Goal: Task Accomplishment & Management: Use online tool/utility

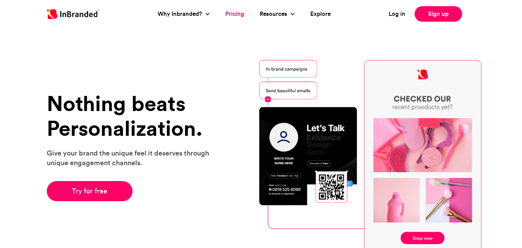
click at [237, 13] on link "Pricing" at bounding box center [234, 14] width 19 height 9
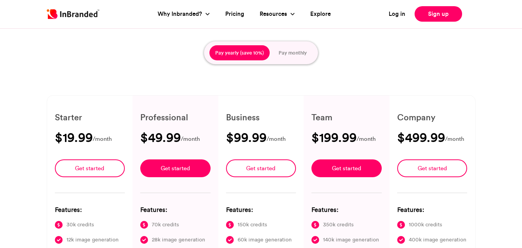
type input "****"
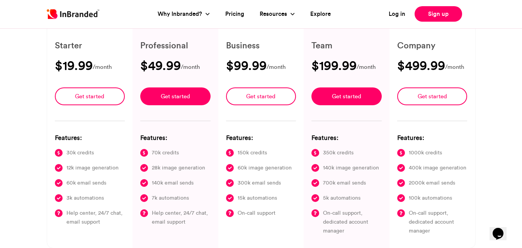
scroll to position [140, 0]
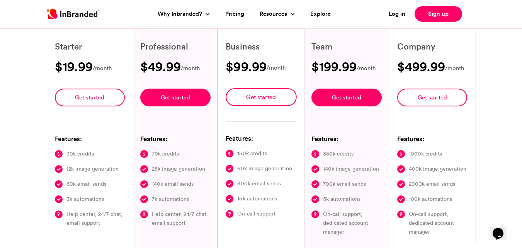
click at [296, 247] on div "Business $99.99 /month Get started Features: 150k credits 60k image generation …" at bounding box center [261, 137] width 87 height 224
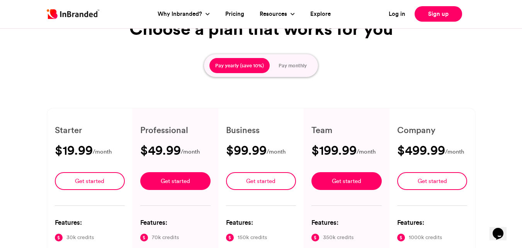
scroll to position [56, 0]
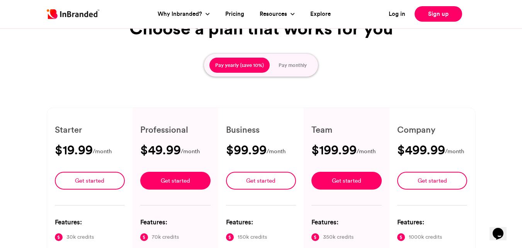
click at [308, 64] on button "Pay monthly" at bounding box center [293, 65] width 40 height 15
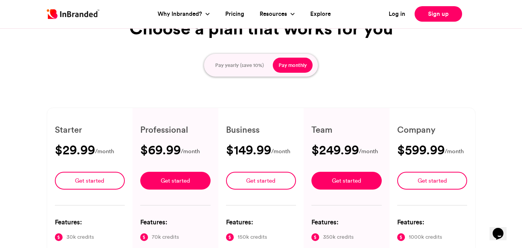
click at [246, 59] on button "Pay yearly (save 10%)" at bounding box center [240, 65] width 60 height 15
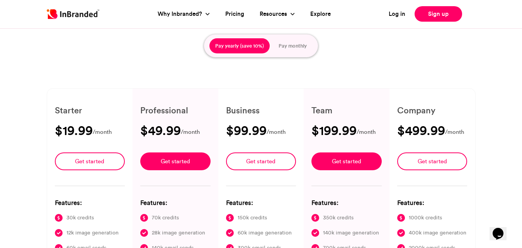
scroll to position [0, 0]
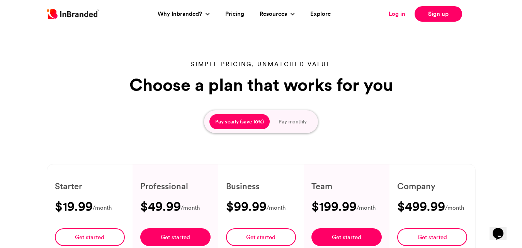
click at [397, 14] on link "Log in" at bounding box center [397, 14] width 17 height 9
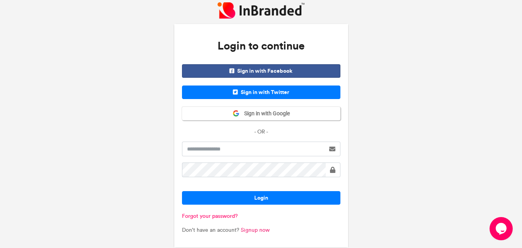
click at [256, 231] on link "Signup now" at bounding box center [255, 230] width 29 height 7
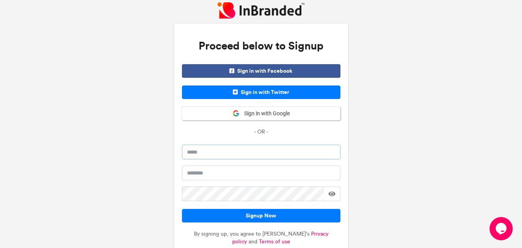
click at [217, 155] on input "email" at bounding box center [261, 152] width 159 height 15
paste input "**********"
type input "**********"
click at [213, 173] on input "text" at bounding box center [261, 172] width 159 height 15
type input "****"
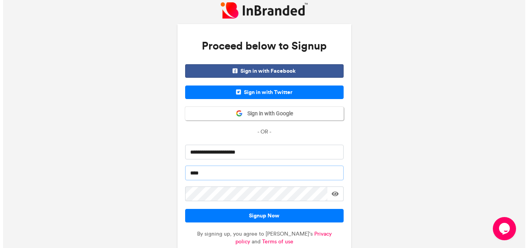
scroll to position [33, 0]
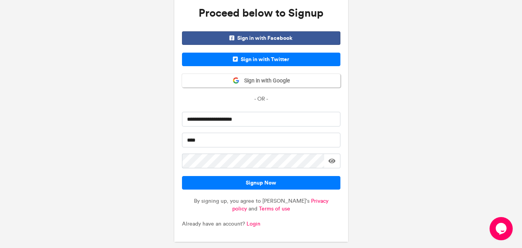
click at [333, 160] on span at bounding box center [332, 161] width 7 height 6
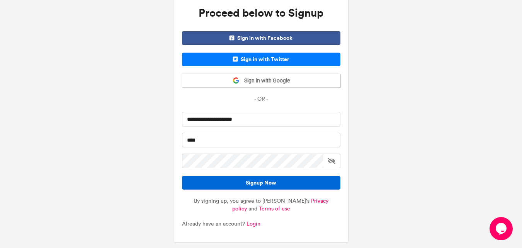
click at [302, 186] on button "Signup Now" at bounding box center [261, 183] width 159 height 14
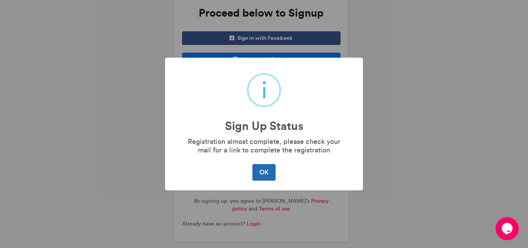
click at [267, 176] on button "OK" at bounding box center [264, 172] width 23 height 16
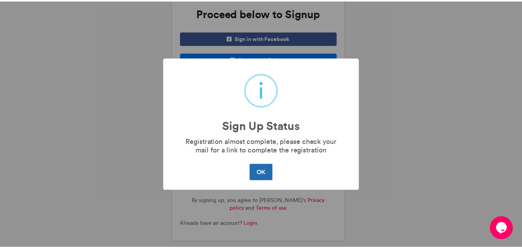
scroll to position [6, 0]
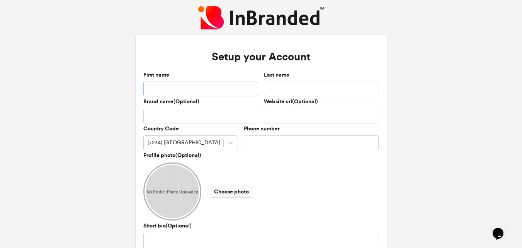
click at [182, 88] on input "First name" at bounding box center [200, 89] width 115 height 15
type input "****"
click at [178, 113] on input "Brand name(Optional)" at bounding box center [200, 116] width 115 height 15
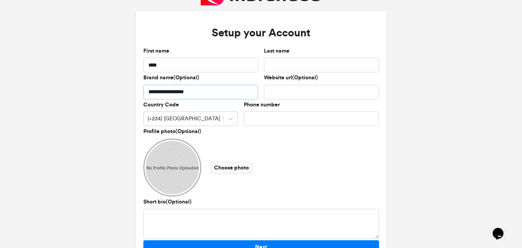
scroll to position [24, 0]
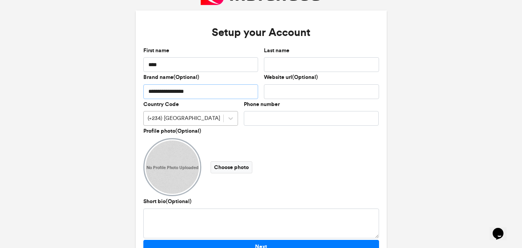
type input "**********"
click at [194, 121] on div "(+234) Nigeria" at bounding box center [184, 118] width 80 height 13
click at [189, 114] on div "(+234) Nigeria" at bounding box center [184, 118] width 80 height 13
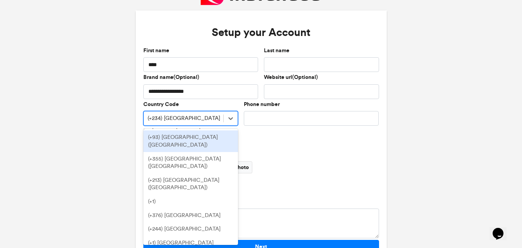
click at [189, 114] on div "(+234) Nigeria" at bounding box center [184, 118] width 80 height 13
click at [298, 119] on input "Phone number" at bounding box center [311, 118] width 135 height 15
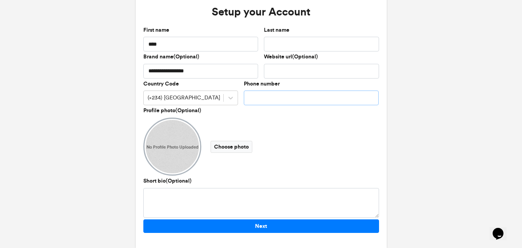
scroll to position [44, 0]
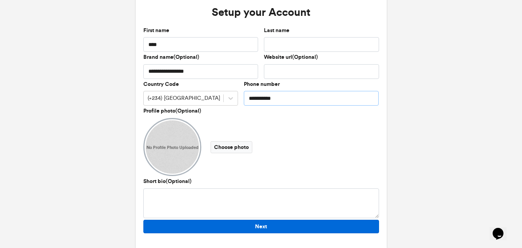
type input "**********"
click at [249, 223] on button "Next" at bounding box center [261, 227] width 236 height 14
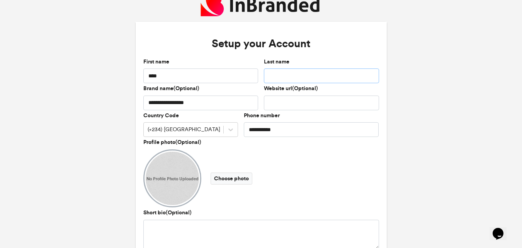
scroll to position [5, 0]
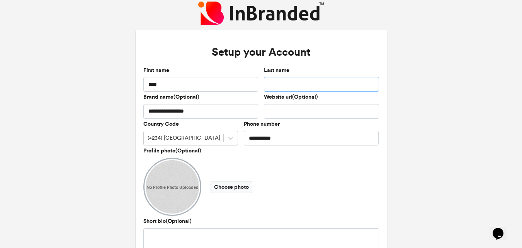
click at [284, 85] on input "Last name" at bounding box center [321, 84] width 115 height 15
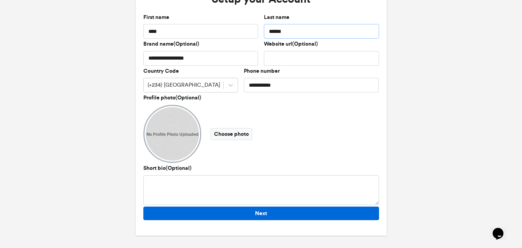
type input "******"
click at [261, 217] on button "Next" at bounding box center [261, 213] width 236 height 14
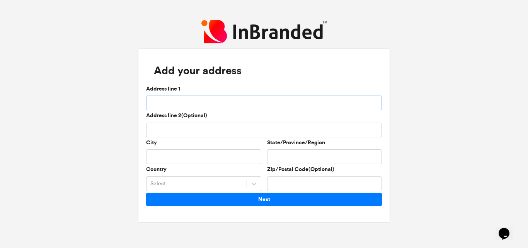
click at [234, 105] on input "Address line 1" at bounding box center [264, 103] width 236 height 15
type input "*"
click at [206, 153] on input "City" at bounding box center [203, 156] width 115 height 15
type input "******"
click at [289, 160] on input "State/Province/Region" at bounding box center [324, 156] width 115 height 15
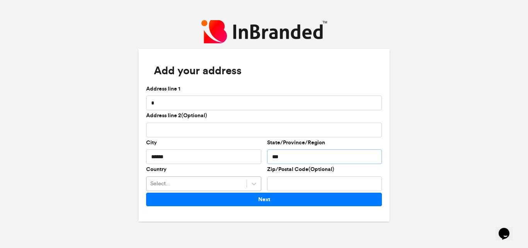
type input "***"
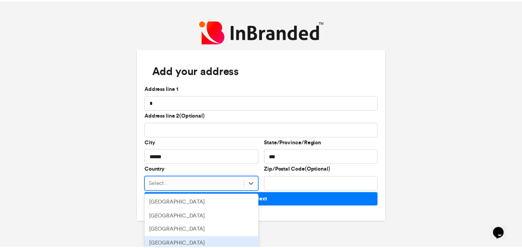
scroll to position [62, 0]
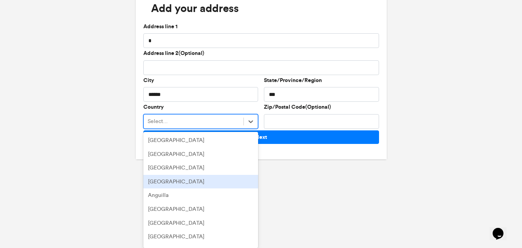
click at [215, 129] on div "option Antigua and Barbuda focused, 4 of 256. 256 results available. Use Up and…" at bounding box center [200, 121] width 115 height 15
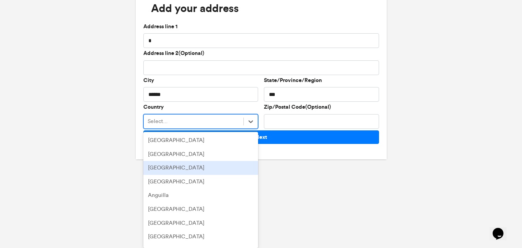
type input "*"
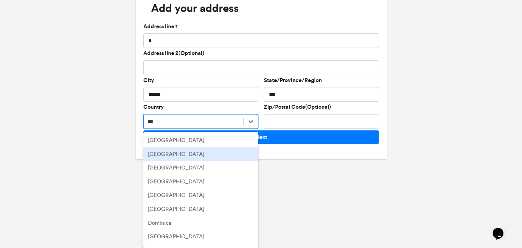
scroll to position [0, 0]
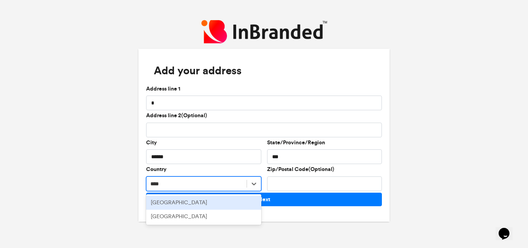
type input "*****"
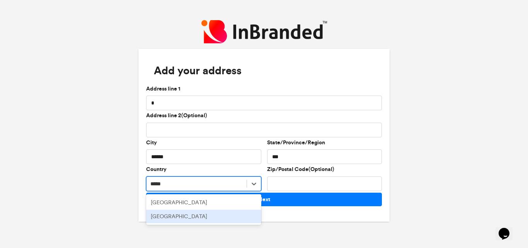
click at [210, 211] on div "[GEOGRAPHIC_DATA]" at bounding box center [203, 217] width 115 height 14
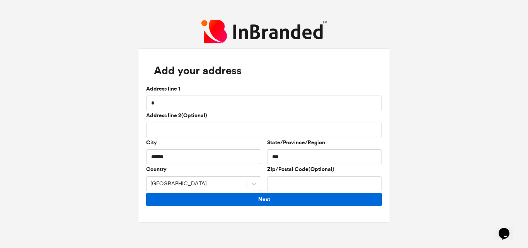
click at [283, 194] on button "Next" at bounding box center [264, 200] width 236 height 14
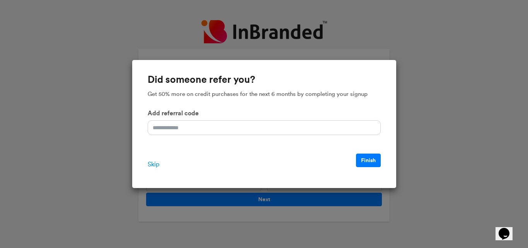
click at [150, 161] on span "Skip" at bounding box center [154, 164] width 12 height 9
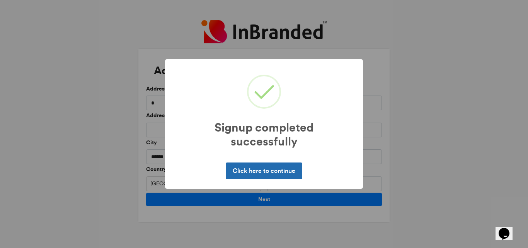
click at [275, 176] on button "Click here to continue" at bounding box center [264, 170] width 76 height 16
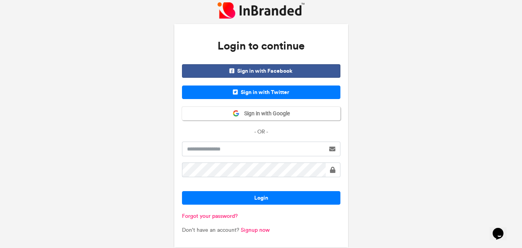
drag, startPoint x: 269, startPoint y: 157, endPoint x: 261, endPoint y: 145, distance: 14.7
click at [261, 145] on form "Login" at bounding box center [261, 177] width 159 height 71
click at [261, 145] on input "text" at bounding box center [253, 149] width 143 height 15
type input "**********"
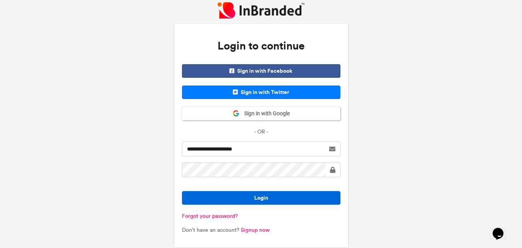
click at [219, 200] on button "Login" at bounding box center [261, 198] width 159 height 14
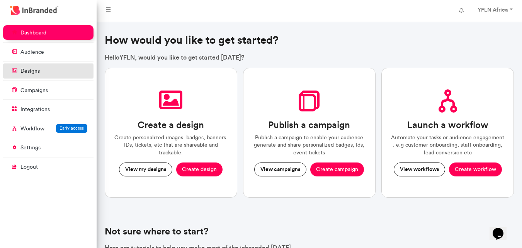
click at [44, 67] on link "designs" at bounding box center [48, 70] width 90 height 15
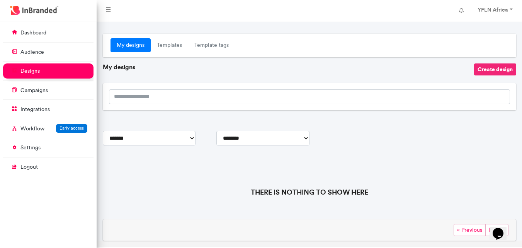
click at [492, 67] on button "Create design" at bounding box center [495, 69] width 42 height 12
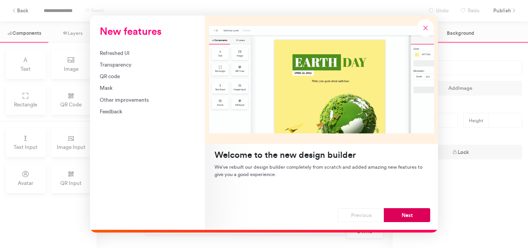
click at [401, 212] on button "Next" at bounding box center [407, 215] width 46 height 14
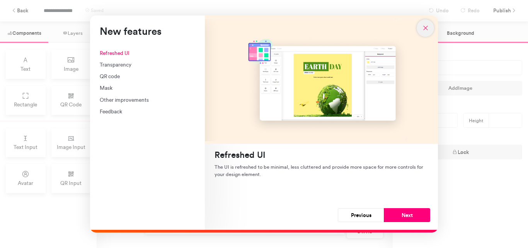
click at [427, 27] on icon "New features" at bounding box center [425, 27] width 7 height 7
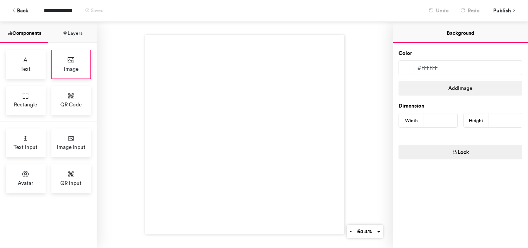
click at [58, 67] on div "Image" at bounding box center [71, 64] width 40 height 29
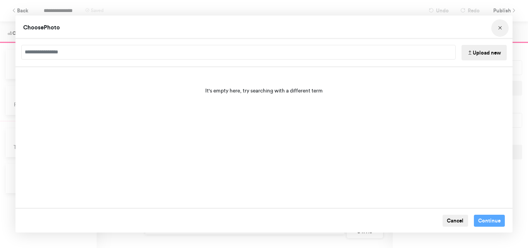
click at [498, 27] on icon "Choose Image" at bounding box center [500, 28] width 5 height 5
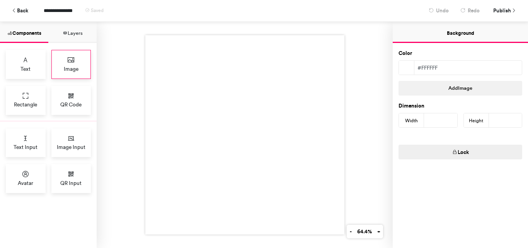
click at [70, 69] on span "Image" at bounding box center [71, 69] width 15 height 8
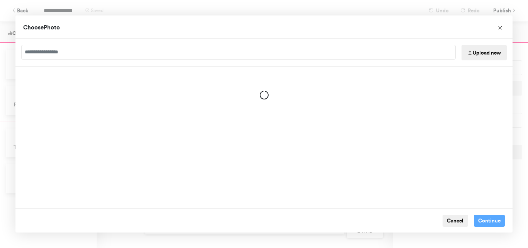
click at [134, 40] on div "Upload new" at bounding box center [263, 53] width 497 height 28
click at [484, 59] on button "Upload new" at bounding box center [484, 52] width 45 height 15
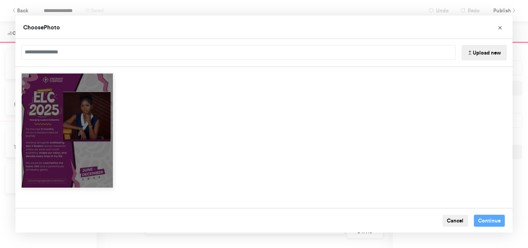
click at [28, 163] on div "Choose Image" at bounding box center [67, 131] width 93 height 116
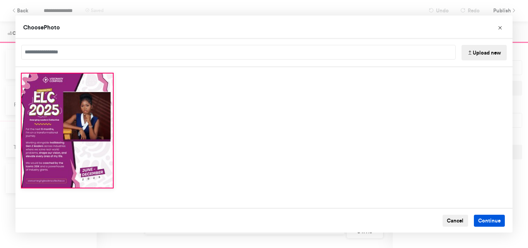
click at [481, 219] on button "Continue" at bounding box center [489, 221] width 31 height 12
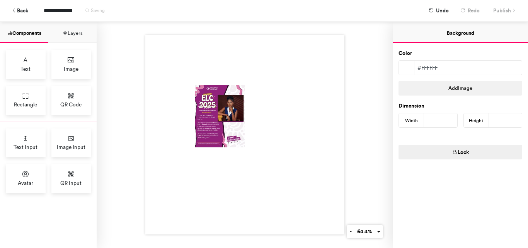
click at [171, 101] on div at bounding box center [244, 134] width 199 height 199
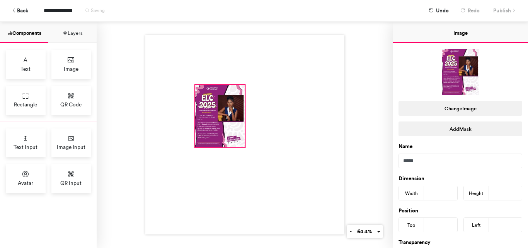
click at [195, 104] on div at bounding box center [220, 116] width 50 height 62
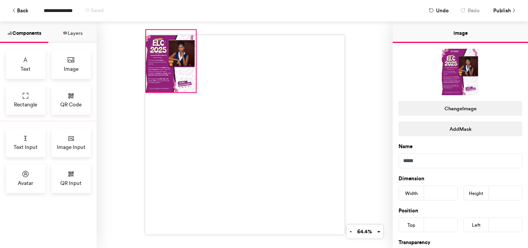
drag, startPoint x: 201, startPoint y: 104, endPoint x: 152, endPoint y: 56, distance: 68.9
click at [152, 56] on div at bounding box center [171, 61] width 50 height 62
type input "*"
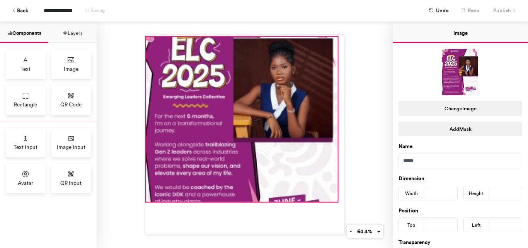
drag, startPoint x: 191, startPoint y: 95, endPoint x: 348, endPoint y: 249, distance: 220.1
click at [348, 247] on html "**********" at bounding box center [264, 124] width 528 height 248
type input "***"
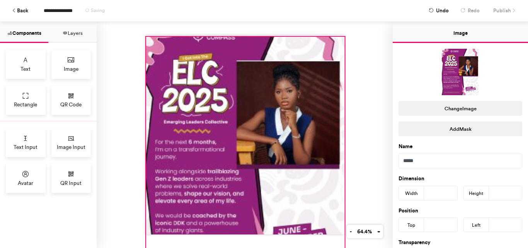
drag, startPoint x: 350, startPoint y: 33, endPoint x: 342, endPoint y: 33, distance: 7.7
click at [342, 33] on div at bounding box center [245, 135] width 296 height 226
type input "***"
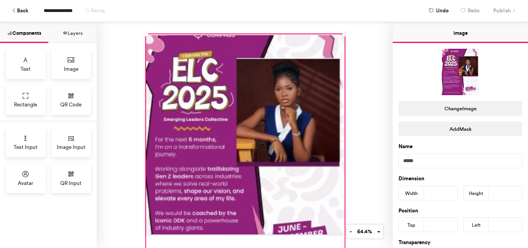
type input "*"
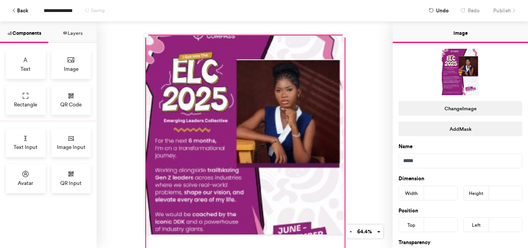
scroll to position [10, 0]
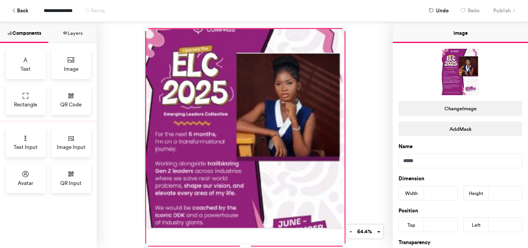
click at [359, 188] on div at bounding box center [245, 128] width 296 height 226
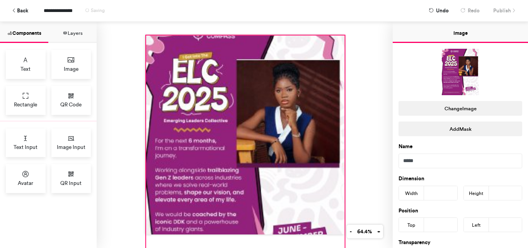
click at [324, 195] on div at bounding box center [245, 144] width 199 height 217
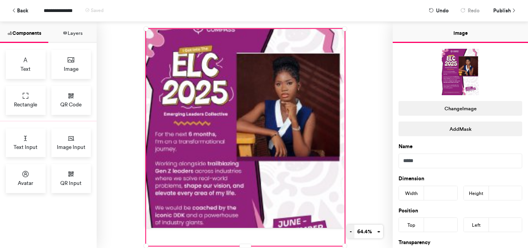
click at [348, 233] on button "-" at bounding box center [351, 232] width 8 height 14
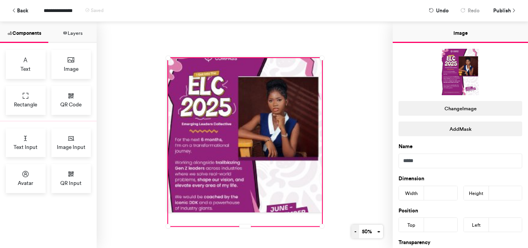
click at [351, 233] on button "-" at bounding box center [355, 232] width 8 height 14
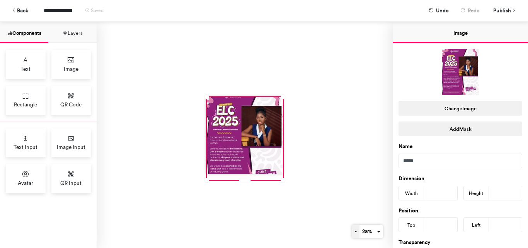
click at [352, 233] on button "-" at bounding box center [356, 232] width 8 height 14
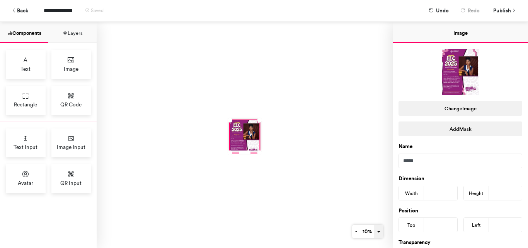
click at [375, 230] on button "+" at bounding box center [378, 232] width 9 height 14
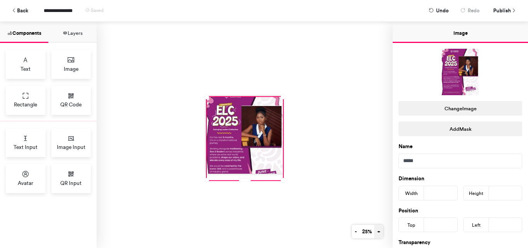
click at [375, 230] on button "+" at bounding box center [378, 232] width 9 height 14
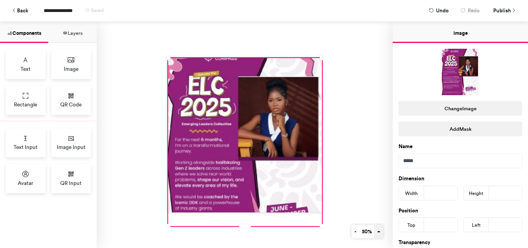
click at [375, 230] on button "+" at bounding box center [378, 232] width 9 height 14
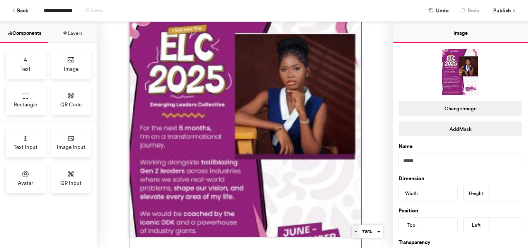
drag, startPoint x: 375, startPoint y: 230, endPoint x: 355, endPoint y: 234, distance: 20.7
click at [355, 234] on div "- 75% +" at bounding box center [367, 232] width 31 height 14
click at [355, 234] on button "-" at bounding box center [356, 232] width 8 height 14
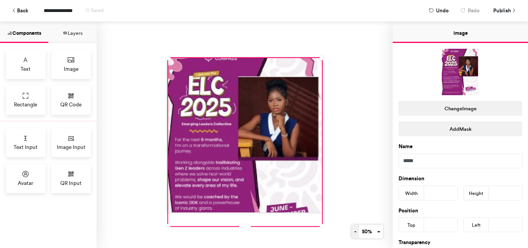
click at [351, 227] on button "-" at bounding box center [355, 232] width 8 height 14
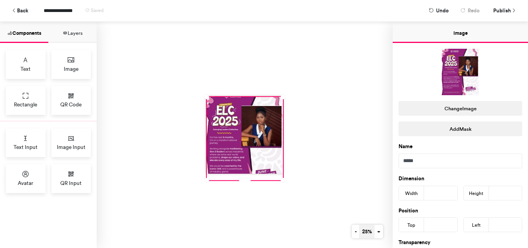
click at [359, 230] on button "25%" at bounding box center [366, 232] width 15 height 14
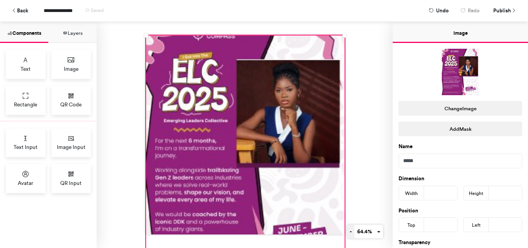
click at [348, 230] on button "-" at bounding box center [351, 232] width 8 height 14
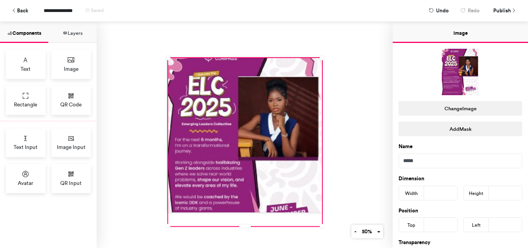
click at [333, 151] on div at bounding box center [245, 135] width 296 height 226
click at [293, 155] on div at bounding box center [245, 142] width 154 height 169
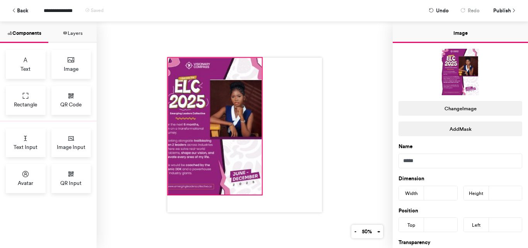
drag, startPoint x: 318, startPoint y: 222, endPoint x: 254, endPoint y: 183, distance: 74.8
click at [254, 183] on div at bounding box center [244, 135] width 155 height 155
type input "***"
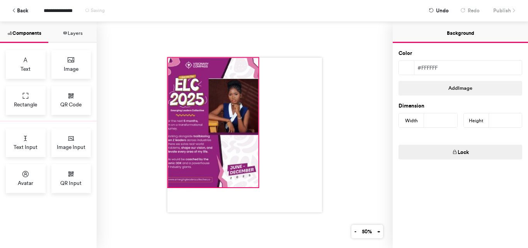
drag, startPoint x: 267, startPoint y: 199, endPoint x: 250, endPoint y: 181, distance: 24.9
click at [250, 181] on div at bounding box center [244, 135] width 155 height 155
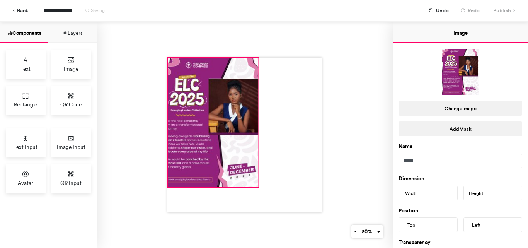
click at [250, 181] on div at bounding box center [213, 123] width 90 height 130
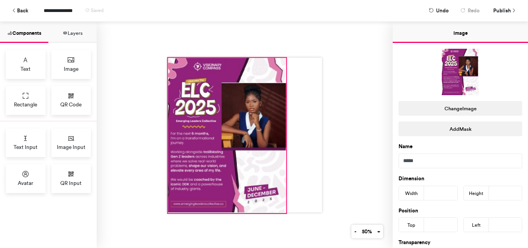
drag, startPoint x: 255, startPoint y: 185, endPoint x: 283, endPoint y: 211, distance: 38.0
click at [283, 211] on div at bounding box center [245, 135] width 296 height 226
type input "***"
click at [268, 128] on div at bounding box center [227, 135] width 118 height 155
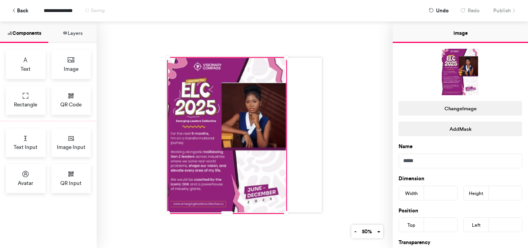
drag, startPoint x: 424, startPoint y: 170, endPoint x: 361, endPoint y: 185, distance: 64.5
click at [361, 185] on div "Components Layers Text Image Rectangle QR Code Text Input Image Input Avatar QR…" at bounding box center [264, 135] width 528 height 226
click at [361, 185] on div at bounding box center [245, 135] width 296 height 226
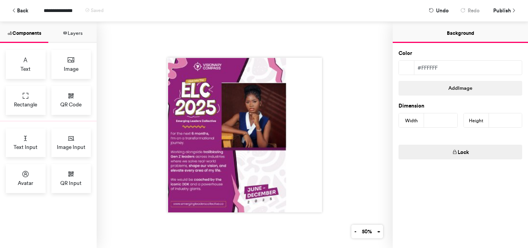
click at [73, 28] on button "Layers" at bounding box center [72, 32] width 48 height 21
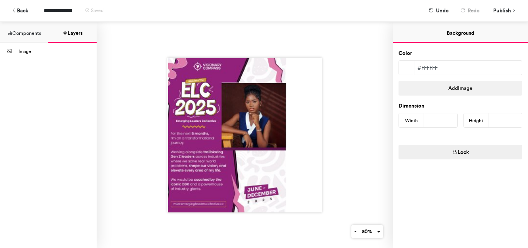
click at [38, 29] on button "Components" at bounding box center [24, 32] width 48 height 21
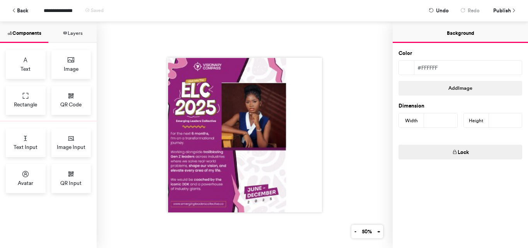
click at [77, 33] on button "Layers" at bounding box center [72, 32] width 48 height 21
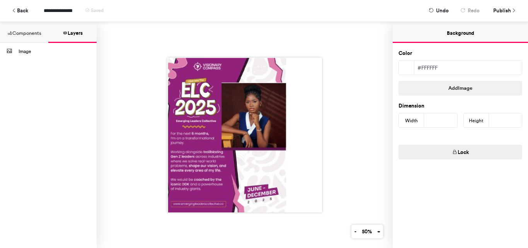
click at [23, 28] on button "Components" at bounding box center [24, 32] width 48 height 21
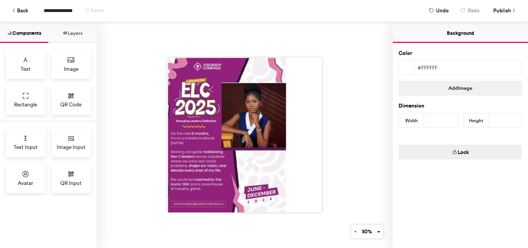
click at [50, 29] on button "Layers" at bounding box center [72, 32] width 48 height 21
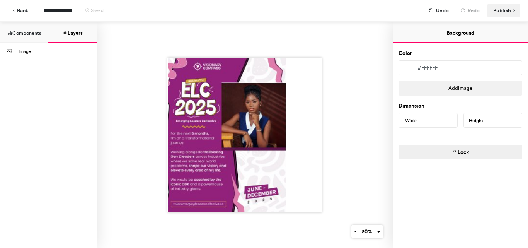
click at [495, 7] on span "Publish" at bounding box center [502, 11] width 18 height 14
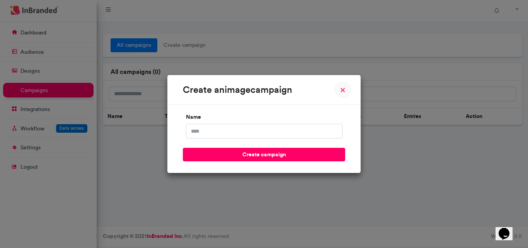
click at [347, 92] on button "× Close" at bounding box center [342, 89] width 17 height 17
click at [323, 106] on div "name create campaign" at bounding box center [263, 139] width 193 height 68
click at [343, 98] on div "create an image campaign × Close" at bounding box center [263, 90] width 193 height 30
click at [342, 92] on span "×" at bounding box center [342, 89] width 5 height 9
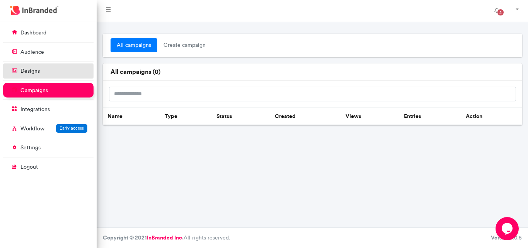
click at [59, 68] on link "designs" at bounding box center [48, 70] width 90 height 15
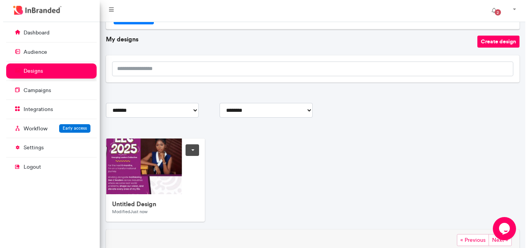
scroll to position [28, 0]
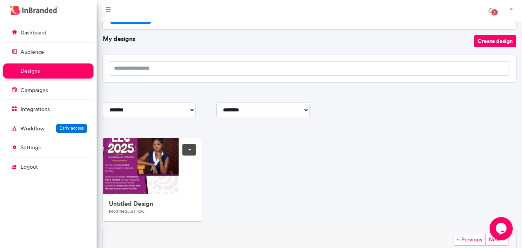
click at [189, 146] on link at bounding box center [190, 150] width 14 height 12
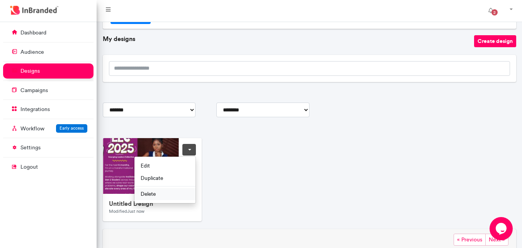
click at [169, 191] on span "Delete" at bounding box center [165, 194] width 61 height 12
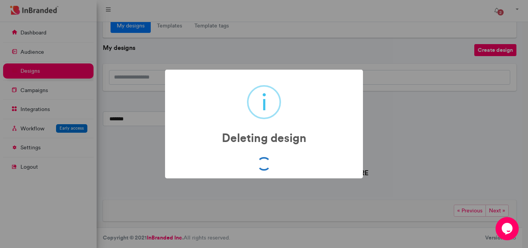
scroll to position [19, 0]
drag, startPoint x: 257, startPoint y: 163, endPoint x: 133, endPoint y: 169, distance: 124.3
click at [133, 169] on div "i Deleting design × OK No Cancel" at bounding box center [264, 124] width 528 height 248
drag, startPoint x: 133, startPoint y: 169, endPoint x: 127, endPoint y: 171, distance: 5.9
click at [127, 171] on div "i Deleting design × OK No Cancel" at bounding box center [264, 124] width 528 height 248
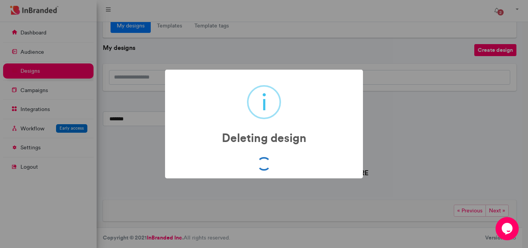
drag, startPoint x: 137, startPoint y: 82, endPoint x: 107, endPoint y: 155, distance: 78.6
click at [107, 155] on div "i Deleting design × OK No Cancel" at bounding box center [264, 124] width 528 height 248
click at [320, 104] on div "i Deleting design ×" at bounding box center [264, 113] width 183 height 72
drag, startPoint x: 343, startPoint y: 101, endPoint x: 287, endPoint y: 99, distance: 56.1
click at [287, 99] on div "i Deleting design ×" at bounding box center [264, 113] width 183 height 72
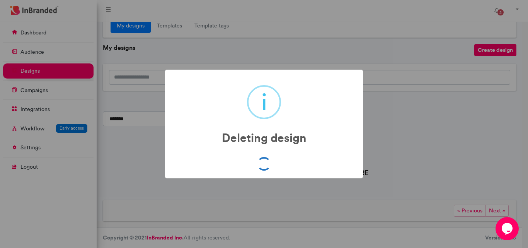
drag, startPoint x: 287, startPoint y: 99, endPoint x: 273, endPoint y: 106, distance: 15.7
click at [273, 106] on div "i Deleting design ×" at bounding box center [264, 113] width 183 height 72
click at [273, 106] on div "i" at bounding box center [264, 102] width 34 height 34
drag, startPoint x: 273, startPoint y: 106, endPoint x: 206, endPoint y: -17, distance: 140.0
click at [206, 0] on html "**********" at bounding box center [264, 114] width 528 height 267
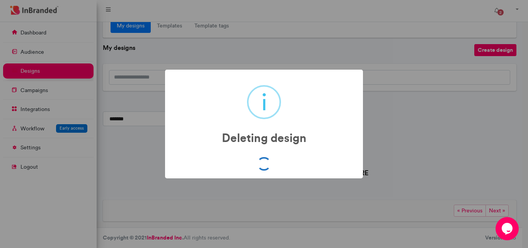
scroll to position [0, 0]
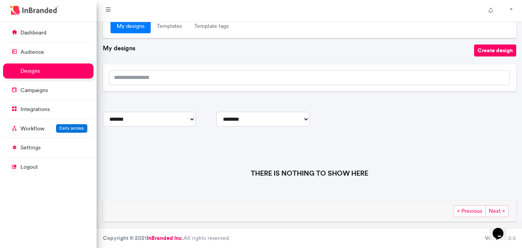
scroll to position [19, 0]
click at [493, 48] on button "Create design" at bounding box center [495, 50] width 42 height 12
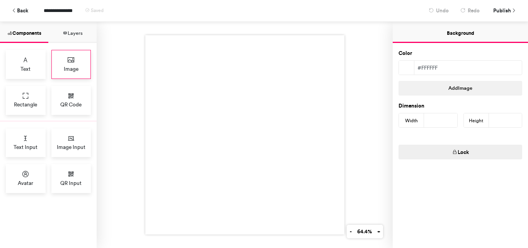
click at [75, 60] on div "Image" at bounding box center [71, 64] width 40 height 29
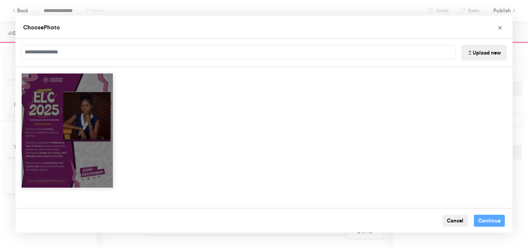
click at [99, 82] on div "Choose Image" at bounding box center [67, 131] width 93 height 116
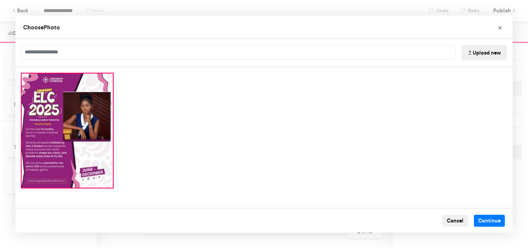
drag, startPoint x: 99, startPoint y: 82, endPoint x: 142, endPoint y: 130, distance: 65.2
click at [142, 130] on div "Choose Image" at bounding box center [263, 130] width 497 height 126
click at [168, 121] on div "Choose Image" at bounding box center [263, 130] width 497 height 126
click at [160, 158] on div "Choose Image" at bounding box center [263, 130] width 497 height 126
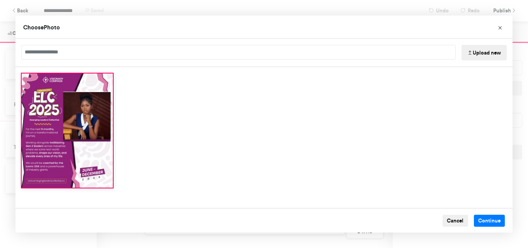
drag, startPoint x: 160, startPoint y: 158, endPoint x: 194, endPoint y: 146, distance: 35.8
click at [160, 158] on div "Choose Image" at bounding box center [263, 130] width 497 height 126
click at [391, 176] on div "Choose Image" at bounding box center [263, 130] width 497 height 126
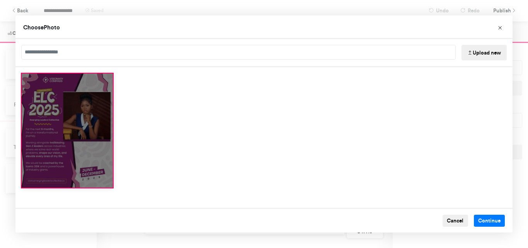
click at [90, 168] on div "Choose Image" at bounding box center [67, 131] width 93 height 116
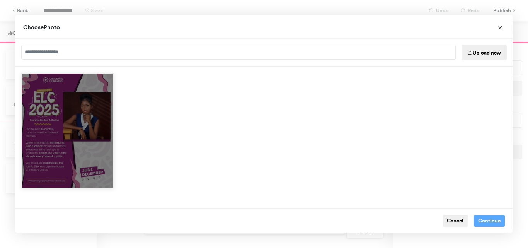
click at [70, 114] on div "Choose Image" at bounding box center [67, 131] width 93 height 116
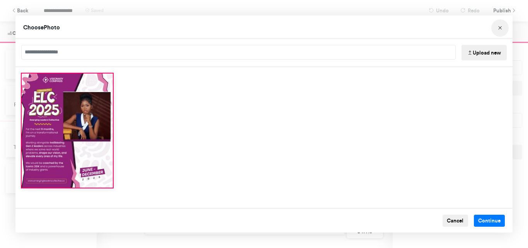
drag, startPoint x: 488, startPoint y: 33, endPoint x: 493, endPoint y: 32, distance: 4.4
click at [493, 32] on div "Choose Photo" at bounding box center [263, 27] width 497 height 24
click at [503, 17] on div "Choose Photo" at bounding box center [263, 27] width 497 height 24
click at [503, 31] on button "Choose Image" at bounding box center [499, 27] width 17 height 17
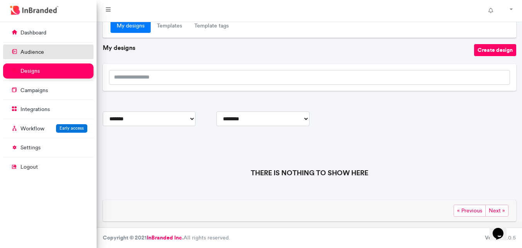
click at [51, 51] on link "audience" at bounding box center [48, 51] width 90 height 15
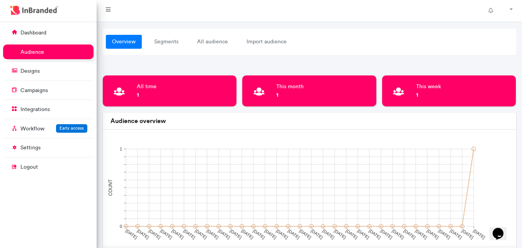
scroll to position [19, 0]
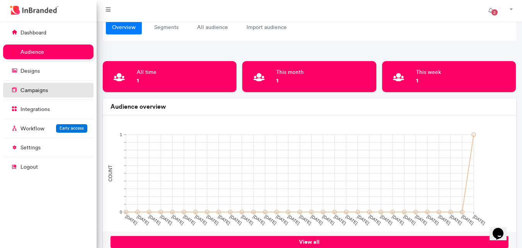
click at [46, 91] on p "campaigns" at bounding box center [33, 91] width 27 height 8
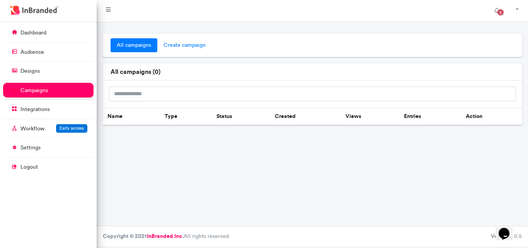
click at [181, 42] on span "create campaign" at bounding box center [184, 45] width 55 height 14
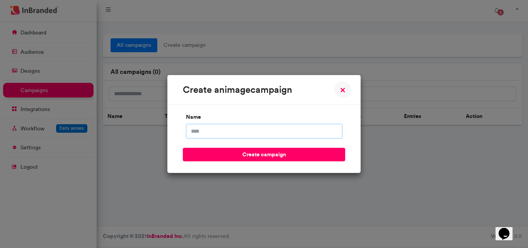
click at [212, 137] on input "name" at bounding box center [264, 131] width 157 height 15
click at [356, 83] on div "create an image campaign × Close" at bounding box center [263, 90] width 193 height 30
click at [345, 85] on span "×" at bounding box center [342, 89] width 5 height 9
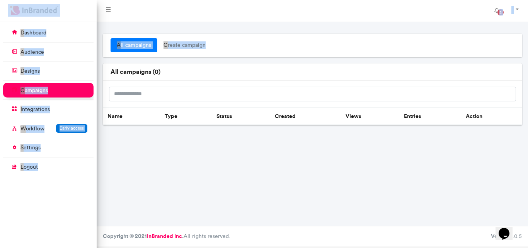
drag, startPoint x: 342, startPoint y: 41, endPoint x: 272, endPoint y: 9, distance: 76.8
click at [272, 22] on div "2 Account settings Change password Logout dashboard audience designs campaigns …" at bounding box center [264, 134] width 528 height 224
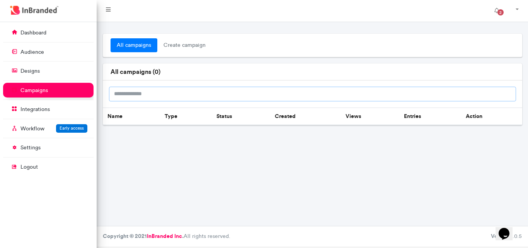
drag, startPoint x: 195, startPoint y: 94, endPoint x: 201, endPoint y: 110, distance: 16.8
click at [201, 110] on div "all campaigns ( 0 ) Name Type Status Created Views Entries Action" at bounding box center [313, 94] width 420 height 62
click at [195, 191] on div "all campaigns create campaign all campaigns ( 0 ) Name Type Status Created View…" at bounding box center [313, 124] width 432 height 204
